Goal: Navigation & Orientation: Find specific page/section

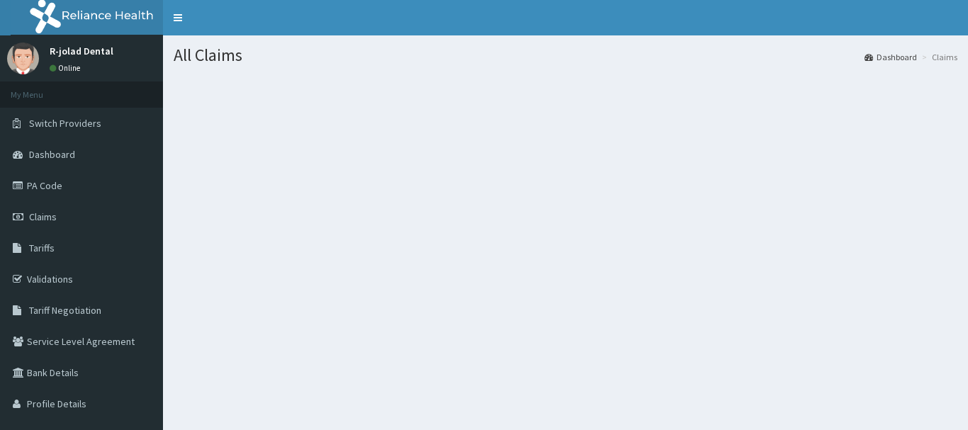
click at [61, 122] on span "Switch Providers" at bounding box center [65, 123] width 72 height 13
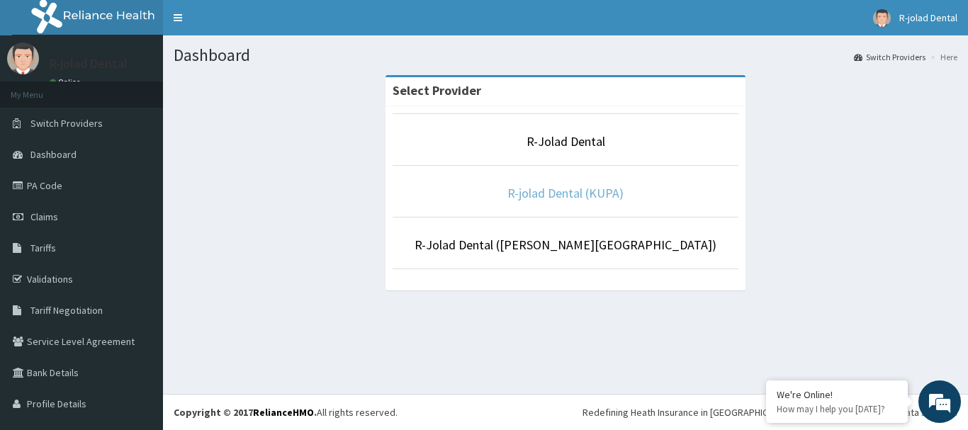
click at [536, 195] on link "R-jolad Dental (KUPA)" at bounding box center [565, 193] width 116 height 16
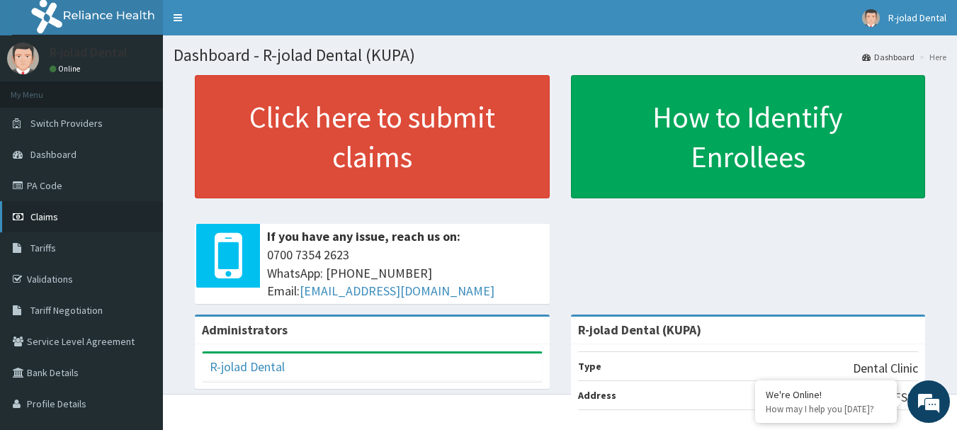
click at [26, 215] on icon at bounding box center [20, 217] width 14 height 10
